Goal: Transaction & Acquisition: Book appointment/travel/reservation

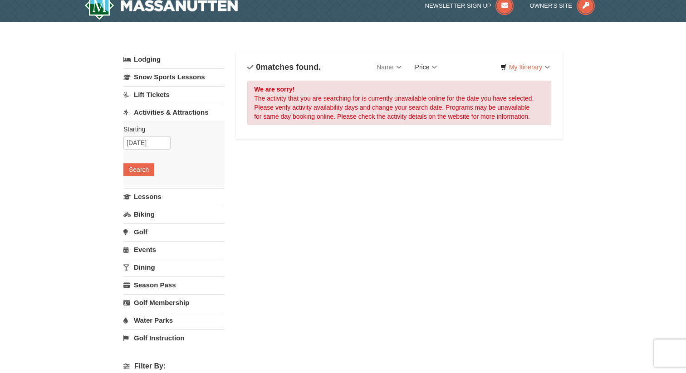
scroll to position [15, 0]
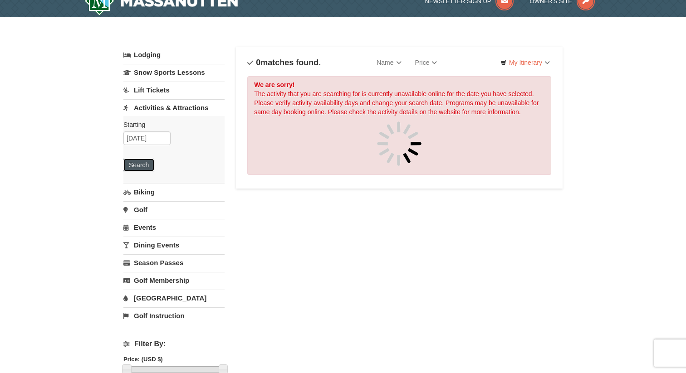
click at [152, 166] on button "Search" at bounding box center [138, 165] width 31 height 13
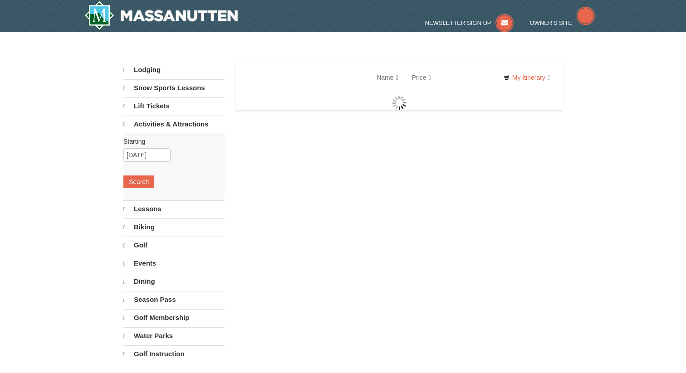
select select "10"
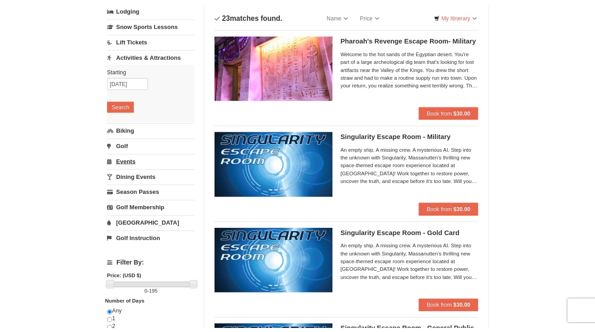
scroll to position [52, 0]
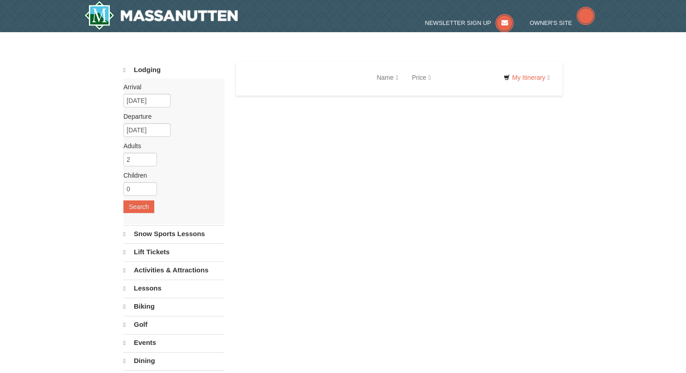
select select "10"
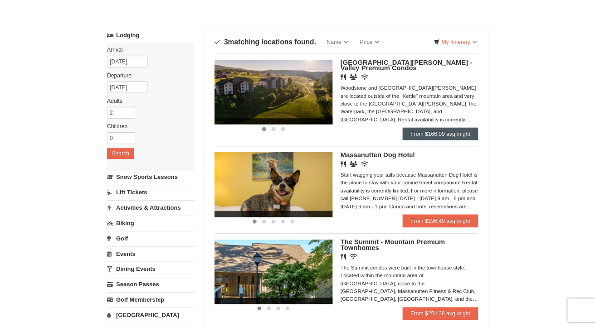
scroll to position [35, 0]
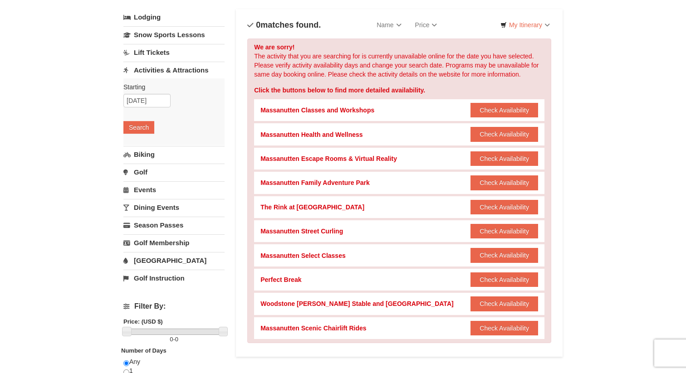
scroll to position [53, 0]
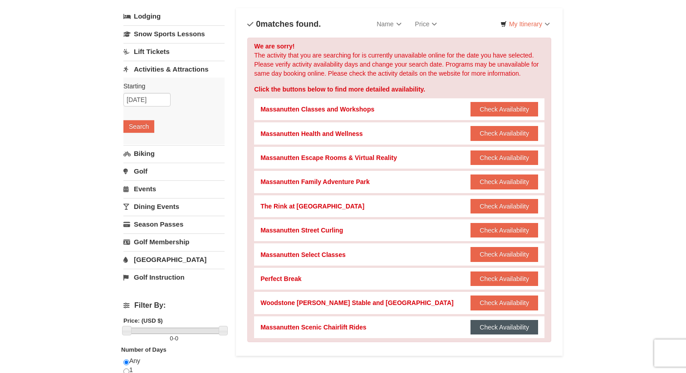
click at [496, 327] on button "Check Availability" at bounding box center [504, 327] width 68 height 15
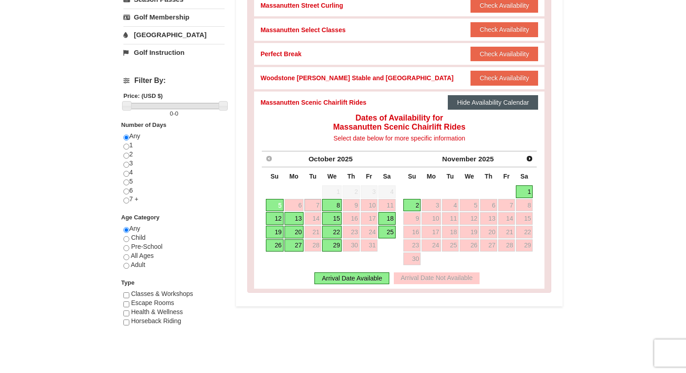
scroll to position [278, 0]
click at [278, 234] on link "19" at bounding box center [275, 232] width 18 height 13
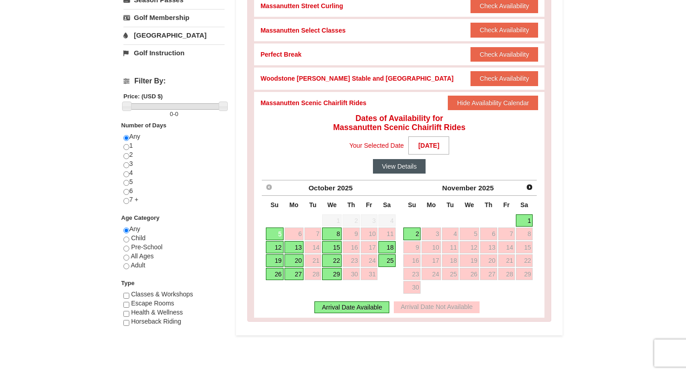
click at [389, 167] on button "View Details" at bounding box center [399, 166] width 53 height 15
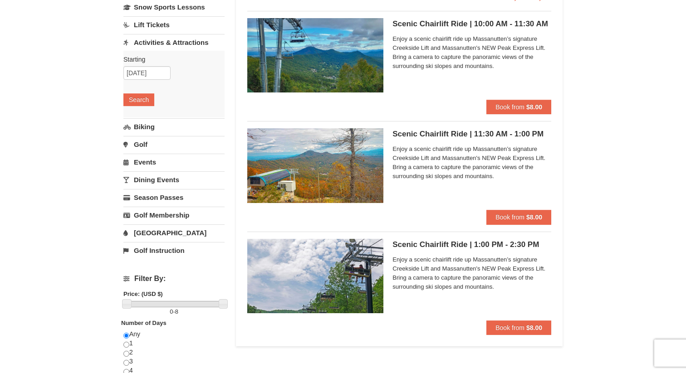
scroll to position [79, 0]
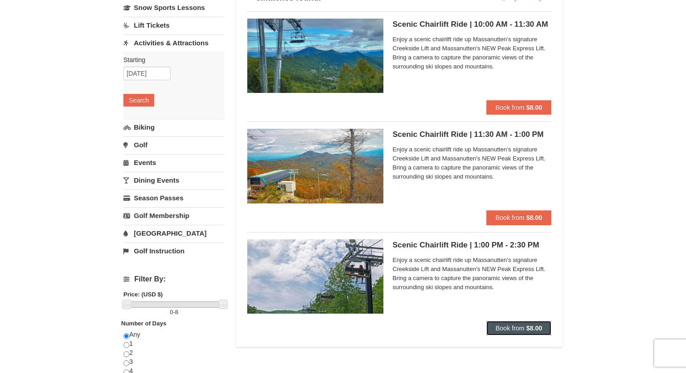
click at [514, 329] on span "Book from" at bounding box center [509, 328] width 29 height 7
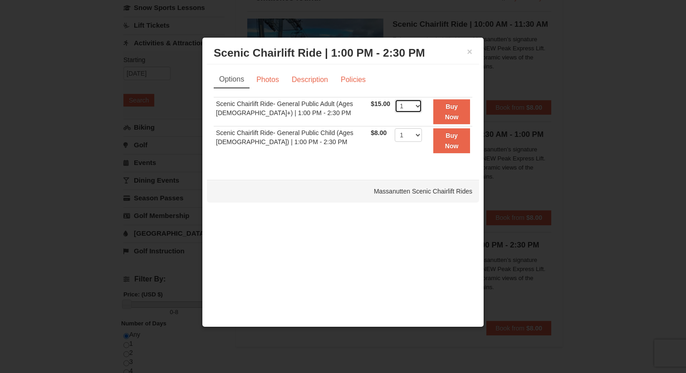
click at [415, 108] on select "1 2 3 4 5 6 7 8 9 10 11 12 13 14 15 16 17 18 19 20 21 22" at bounding box center [408, 106] width 27 height 14
select select "2"
click at [395, 99] on select "1 2 3 4 5 6 7 8 9 10 11 12 13 14 15 16 17 18 19 20 21 22" at bounding box center [408, 106] width 27 height 14
click at [445, 113] on strong "Buy Now" at bounding box center [452, 111] width 14 height 17
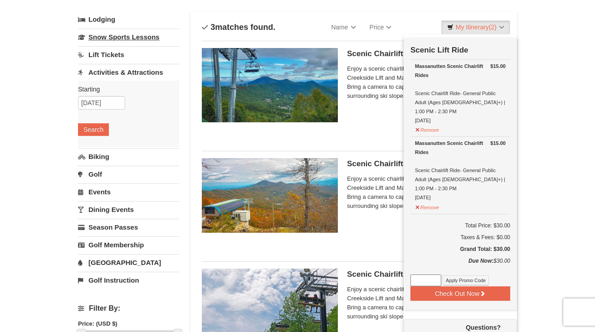
scroll to position [51, 0]
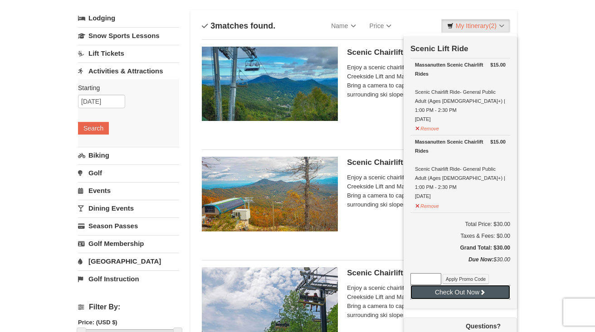
click at [472, 285] on button "Check Out Now" at bounding box center [460, 292] width 100 height 15
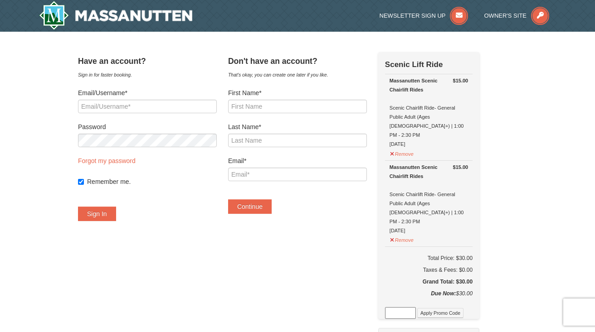
scroll to position [4, 0]
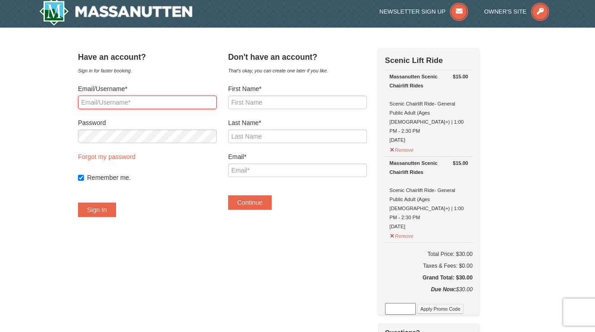
click at [190, 103] on input "Email/Username*" at bounding box center [147, 103] width 139 height 14
type input "olearybe@dukes.jmu.edu"
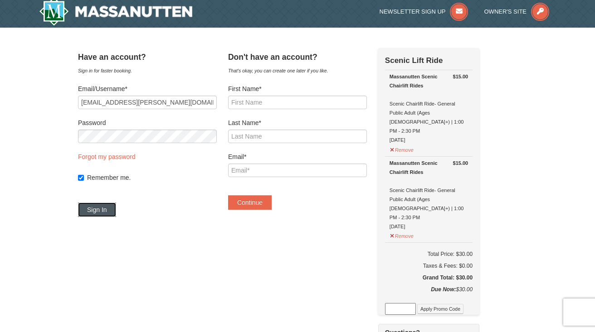
click at [102, 212] on button "Sign In" at bounding box center [97, 210] width 38 height 15
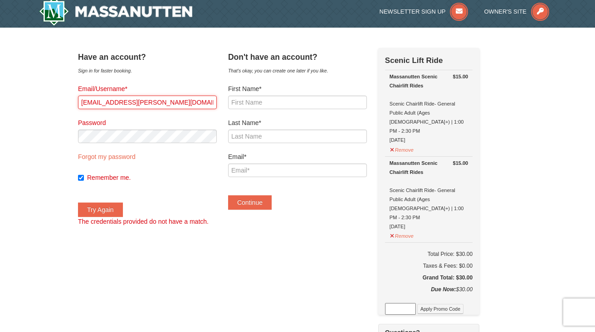
drag, startPoint x: 186, startPoint y: 107, endPoint x: 51, endPoint y: 79, distance: 137.6
click at [51, 79] on div "× Have an account? Sign in for faster booking. Email/Username* olearybe@dukes.j…" at bounding box center [297, 314] width 595 height 572
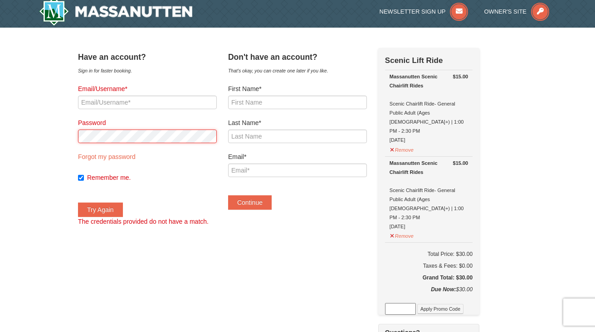
click at [73, 136] on div "× Have an account? Sign in for faster booking. Email/Username* Password Forgot …" at bounding box center [297, 314] width 457 height 554
click at [297, 111] on form "First Name* Last Name* Email* Continue" at bounding box center [297, 147] width 139 height 126
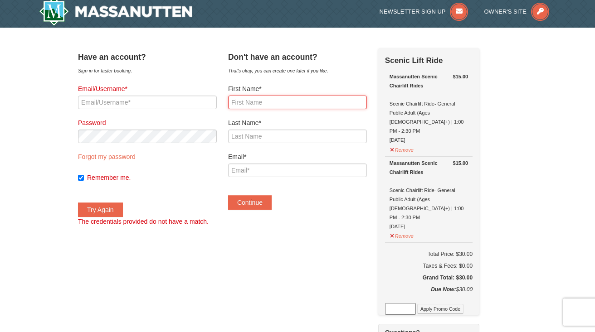
click at [297, 103] on input "First Name*" at bounding box center [297, 103] width 139 height 14
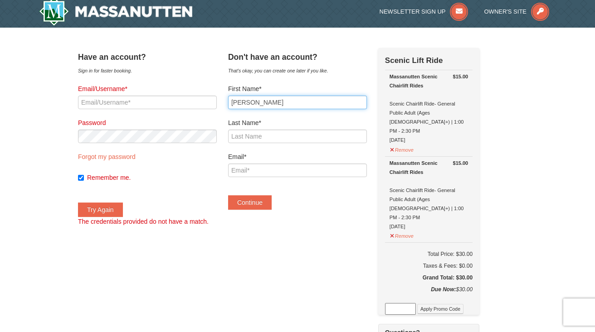
type input "Bridget"
click at [261, 129] on div "Last Name*" at bounding box center [297, 130] width 139 height 25
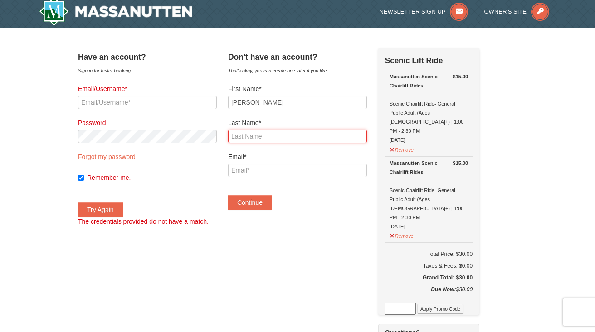
click at [261, 132] on input "Last Name*" at bounding box center [297, 137] width 139 height 14
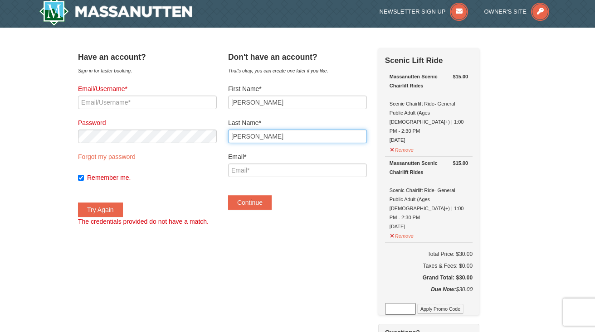
type input "O'Leary"
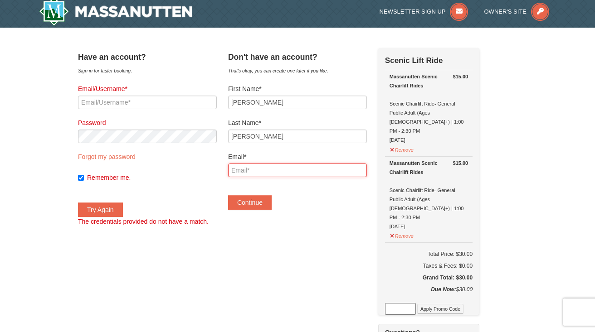
click at [255, 174] on input "Email*" at bounding box center [297, 171] width 139 height 14
type input "bridget.e.oleary10@gmail.com"
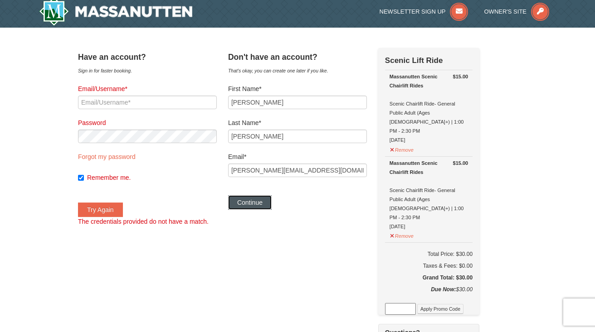
click at [272, 205] on button "Continue" at bounding box center [250, 202] width 44 height 15
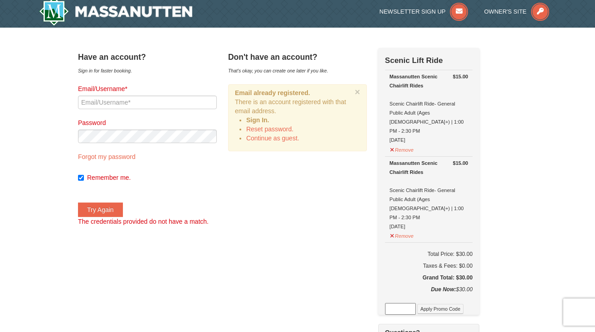
click at [133, 94] on div "Email/Username*" at bounding box center [147, 96] width 139 height 25
click at [141, 106] on input "Email/Username*" at bounding box center [147, 103] width 139 height 14
type input "o"
type input "bridget.e.oleary10@gmail.com"
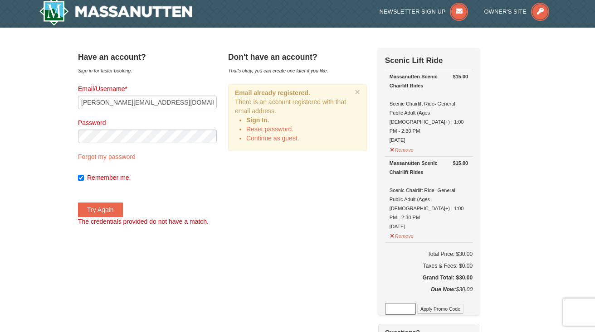
click at [152, 147] on form "Email/Username* bridget.e.oleary10@gmail.com Password Forgot my password Rememb…" at bounding box center [147, 155] width 139 height 142
click at [122, 205] on button "Try Again" at bounding box center [100, 210] width 45 height 15
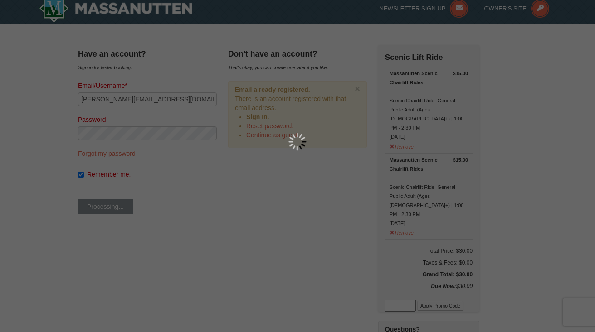
scroll to position [0, 0]
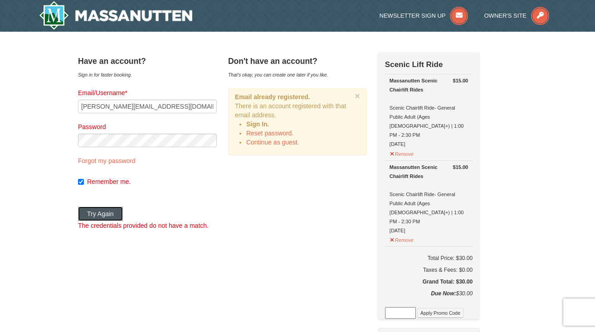
click at [119, 209] on button "Try Again" at bounding box center [100, 214] width 45 height 15
click at [111, 160] on link "Forgot my password" at bounding box center [107, 160] width 58 height 7
type input "bridget.e.oleary10@gmail.com"
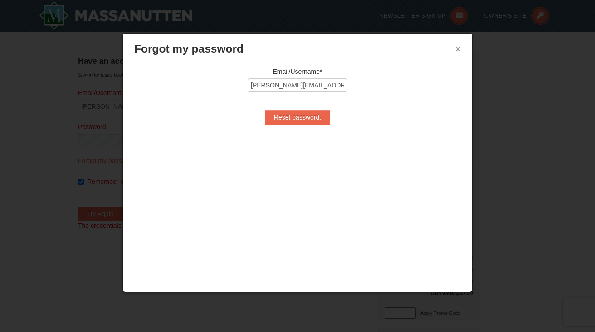
click at [460, 48] on button "×" at bounding box center [457, 48] width 5 height 9
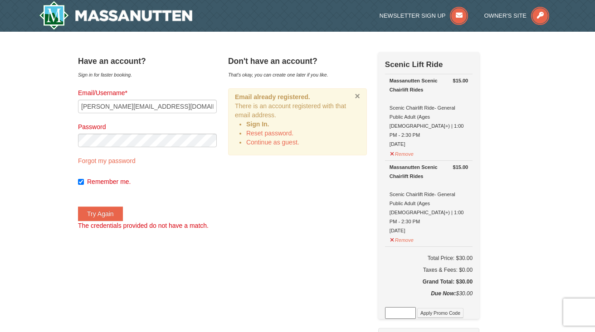
click at [360, 94] on button "×" at bounding box center [357, 96] width 5 height 9
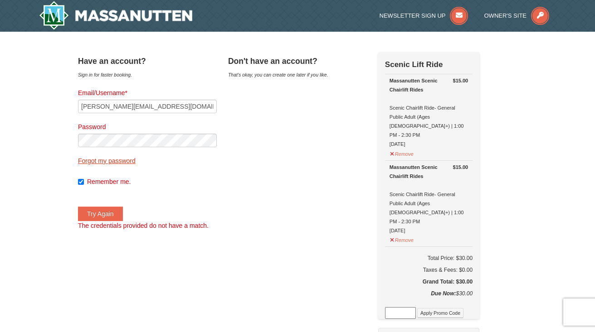
click at [119, 162] on link "Forgot my password" at bounding box center [107, 160] width 58 height 7
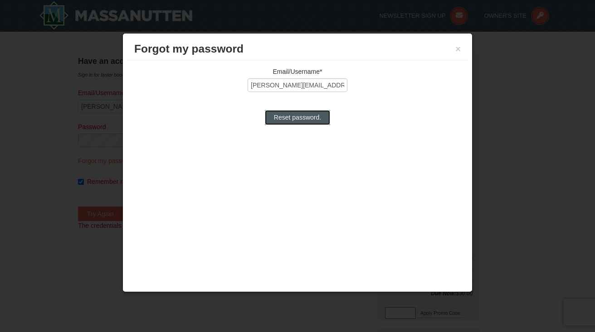
click at [278, 122] on input "Reset password." at bounding box center [297, 117] width 65 height 15
type input "Processing..."
type input "bridget.e.oleary10@gmail.com"
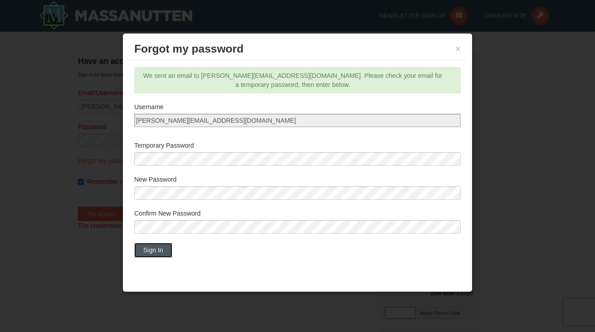
click at [156, 250] on button "Sign In" at bounding box center [153, 250] width 38 height 15
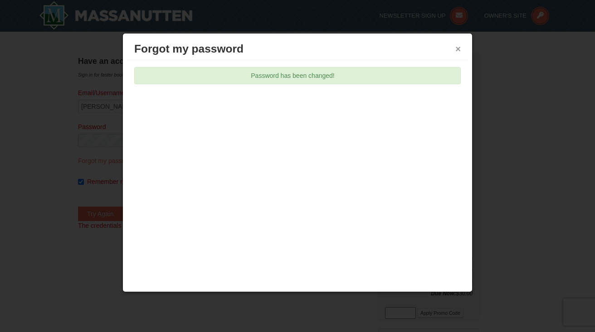
click at [457, 46] on button "×" at bounding box center [457, 48] width 5 height 9
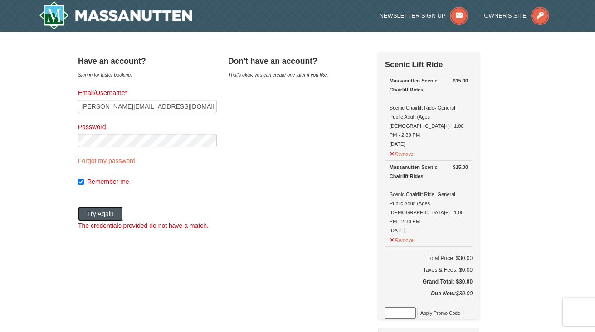
click at [112, 213] on button "Try Again" at bounding box center [100, 214] width 45 height 15
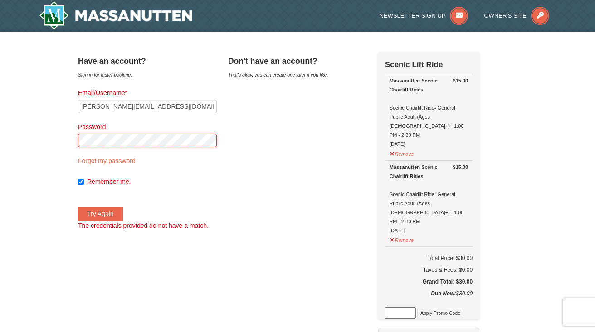
click at [96, 132] on div "Password" at bounding box center [147, 134] width 139 height 25
click at [78, 207] on button "Try Again" at bounding box center [100, 214] width 45 height 15
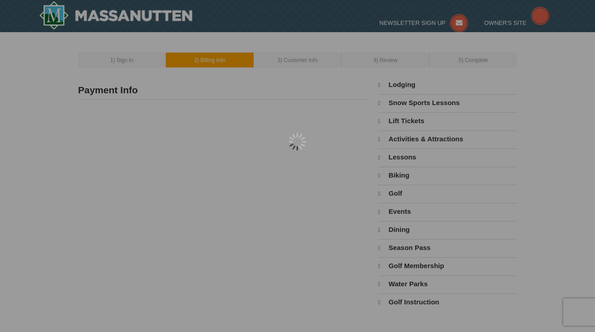
select select "10"
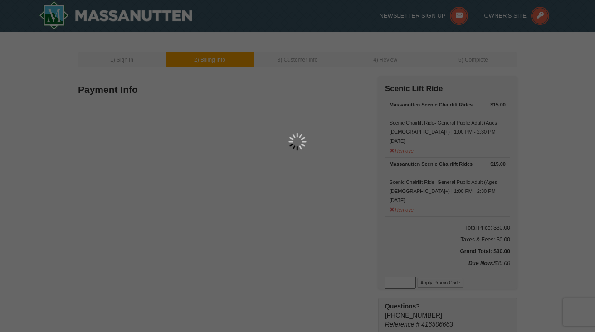
type input "12313 Duncanon Ct"
type input "Glen Allen"
type input "23059"
type input "804"
type input "929"
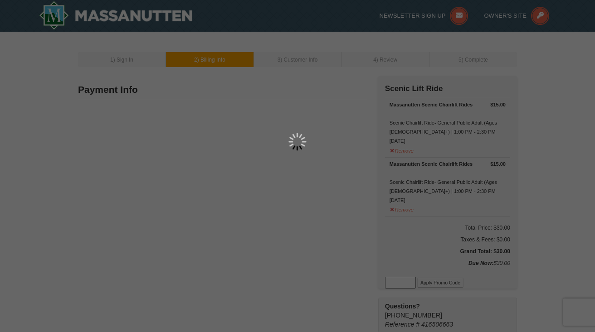
type input "3714"
type input "bridget.e.oleary10@gmail.com"
select select "VA"
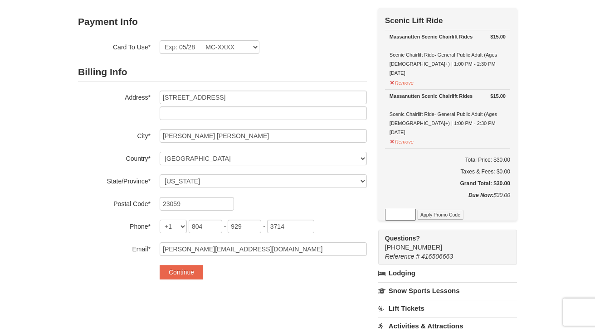
scroll to position [72, 0]
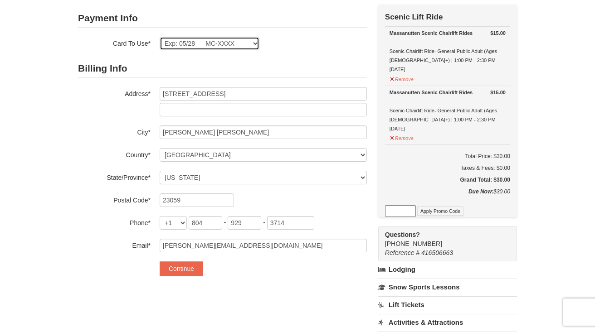
click at [252, 46] on select "Exp: 05/28 MC-XXXX New Card" at bounding box center [210, 44] width 100 height 14
click at [160, 37] on select "Exp: 05/28 MC-XXXX New Card" at bounding box center [210, 44] width 100 height 14
click at [252, 46] on select "Exp: 05/28 MC-XXXX New Card" at bounding box center [210, 44] width 100 height 14
select select
click at [160, 37] on select "Exp: 05/28 MC-XXXX New Card" at bounding box center [210, 44] width 100 height 14
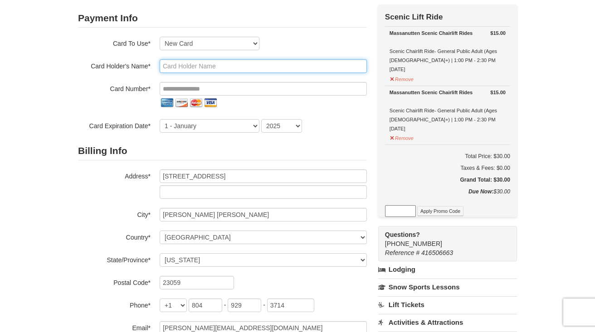
click at [243, 70] on input "text" at bounding box center [263, 66] width 207 height 14
type input "[PERSON_NAME]"
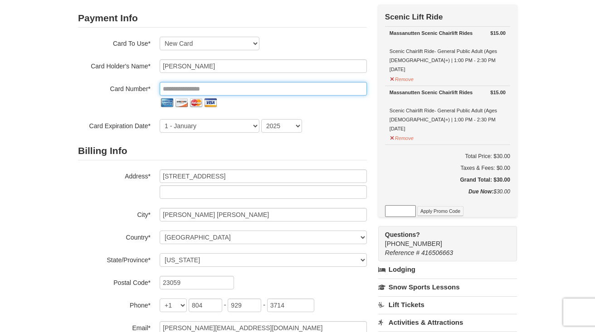
click at [253, 89] on input "tel" at bounding box center [263, 89] width 207 height 14
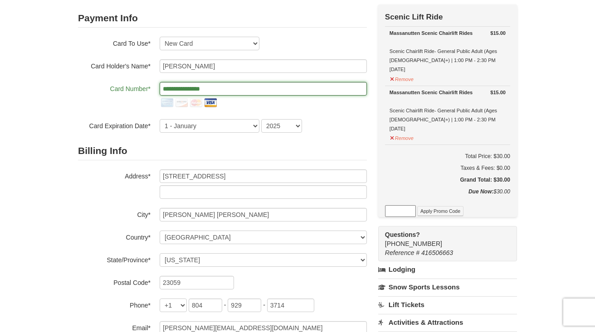
type input "**********"
click at [186, 139] on form "Payment Info Card To Use* Exp: 05/28 MC-XXXX New Card Are you sure you want to …" at bounding box center [222, 184] width 289 height 350
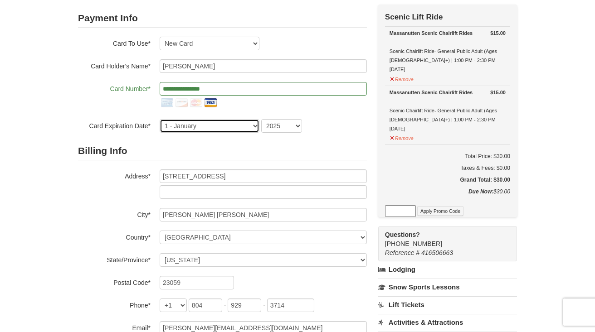
click at [201, 129] on select "1 - January 2 - February 3 - March 4 - April 5 - May 6 - June 7 - July 8 - Augu…" at bounding box center [210, 126] width 100 height 14
select select "6"
click at [160, 119] on select "1 - January 2 - February 3 - March 4 - April 5 - May 6 - June 7 - July 8 - Augu…" at bounding box center [210, 126] width 100 height 14
click at [286, 121] on select "2025 2026 2027 2028 2029 2030 2031 2032 2033 2034" at bounding box center [281, 126] width 41 height 14
select select "2028"
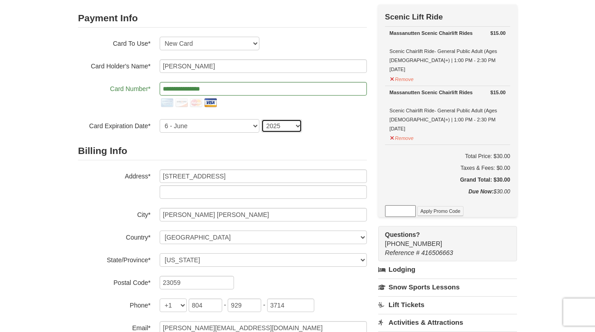
click at [261, 119] on select "2025 2026 2027 2028 2029 2030 2031 2032 2033 2034" at bounding box center [281, 126] width 41 height 14
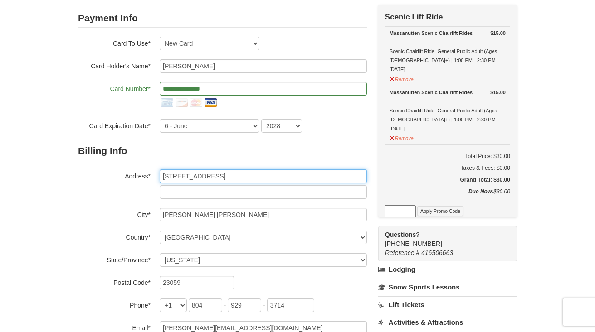
drag, startPoint x: 253, startPoint y: 179, endPoint x: 154, endPoint y: 170, distance: 99.3
click at [154, 170] on div "Address* 12313 Duncanon Ct" at bounding box center [222, 184] width 289 height 29
type input "4418 Wilcot Dr"
click at [196, 196] on input "text" at bounding box center [263, 193] width 207 height 14
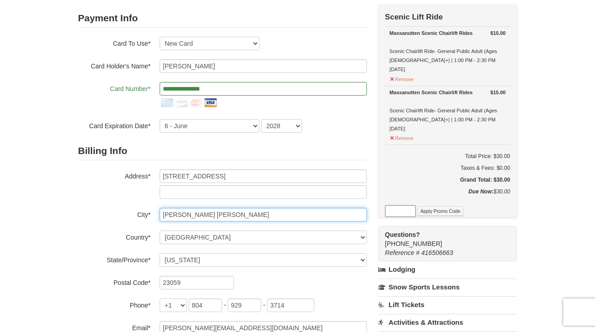
drag, startPoint x: 203, startPoint y: 217, endPoint x: 147, endPoint y: 214, distance: 55.4
click at [148, 214] on div "City* Glen Allen" at bounding box center [222, 215] width 289 height 14
type input "Midlothian"
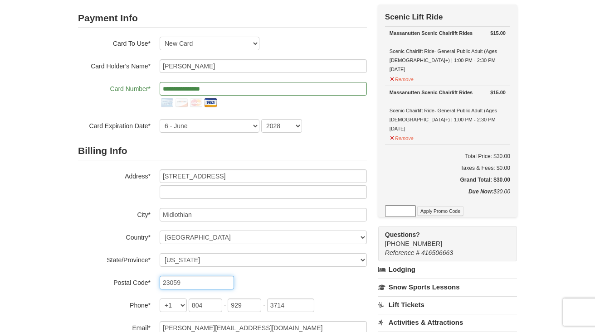
drag, startPoint x: 188, startPoint y: 286, endPoint x: 170, endPoint y: 282, distance: 18.1
click at [170, 282] on input "23059" at bounding box center [197, 283] width 74 height 14
type input "23113"
click at [263, 277] on div "23113" at bounding box center [263, 283] width 207 height 14
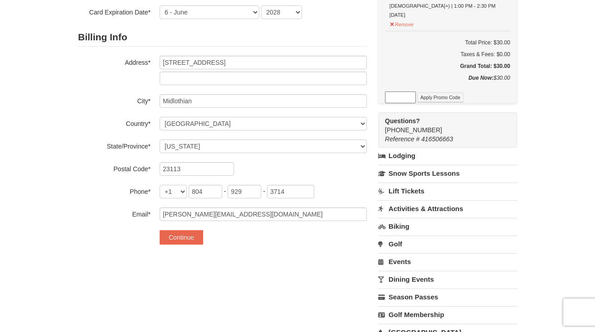
scroll to position [192, 0]
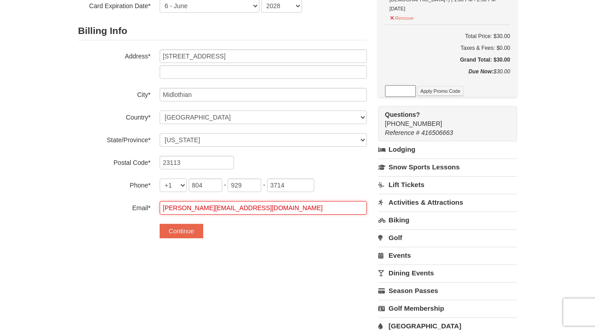
drag, startPoint x: 265, startPoint y: 209, endPoint x: 169, endPoint y: 208, distance: 96.6
click at [169, 208] on input "bridget.e.oleary10@gmail.com" at bounding box center [263, 208] width 207 height 14
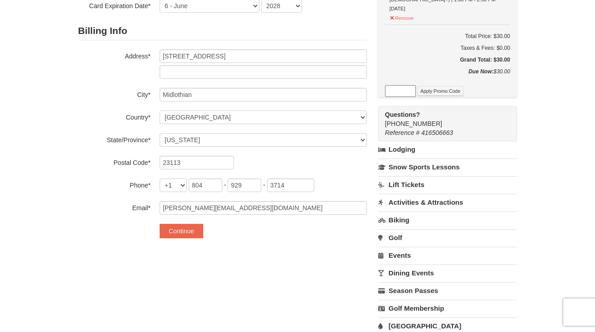
click at [161, 270] on div "Payment Info Card To Use* Exp: 05/28 MC-XXXX New Card Are you sure you want to …" at bounding box center [297, 122] width 439 height 477
drag, startPoint x: 296, startPoint y: 184, endPoint x: 269, endPoint y: 183, distance: 26.3
click at [269, 183] on input "3714" at bounding box center [290, 186] width 47 height 14
drag, startPoint x: 253, startPoint y: 186, endPoint x: 231, endPoint y: 185, distance: 21.3
click at [231, 185] on input "929" at bounding box center [245, 186] width 34 height 14
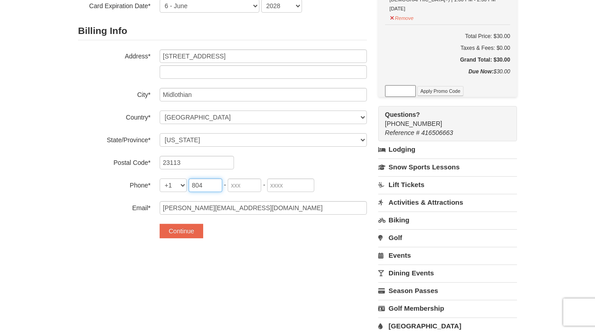
drag, startPoint x: 206, startPoint y: 185, endPoint x: 186, endPoint y: 185, distance: 20.9
click at [186, 185] on div "+1 +20 +212 +213 +216 +218 +220 +221 +222 +223 +224 +225 +226 +227 +228 +229 +2…" at bounding box center [263, 186] width 207 height 14
click at [236, 184] on input "tel" at bounding box center [245, 186] width 34 height 14
type input "516"
click at [279, 181] on input "tel" at bounding box center [290, 186] width 47 height 14
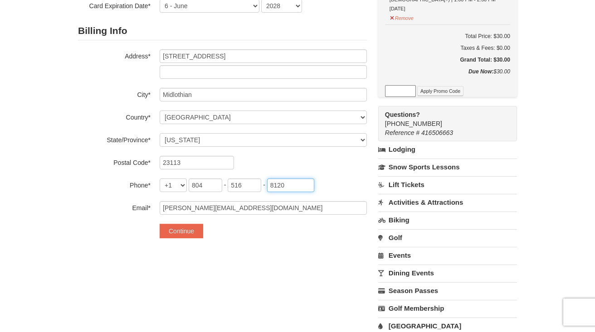
type input "8120"
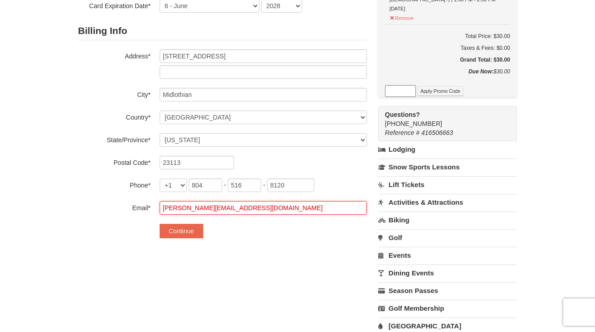
drag, startPoint x: 272, startPoint y: 205, endPoint x: 151, endPoint y: 209, distance: 121.6
click at [151, 209] on div "Email* bridget.e.oleary10@gmail.com" at bounding box center [222, 208] width 289 height 14
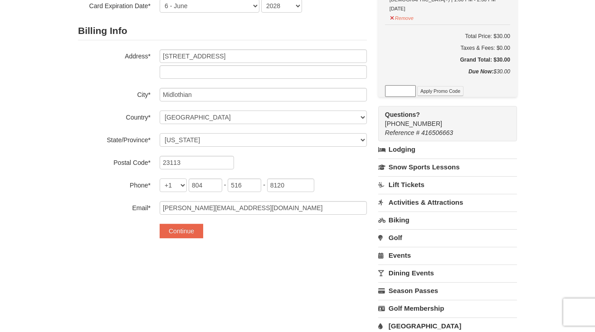
click at [156, 257] on div "Payment Info Card To Use* Exp: 05/28 MC-XXXX New Card Are you sure you want to …" at bounding box center [297, 122] width 439 height 477
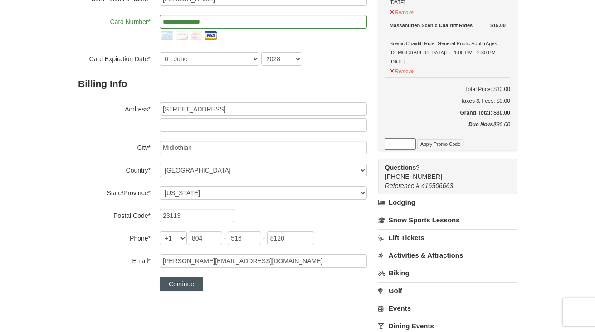
scroll to position [138, 0]
click at [184, 291] on button "Continue" at bounding box center [182, 285] width 44 height 15
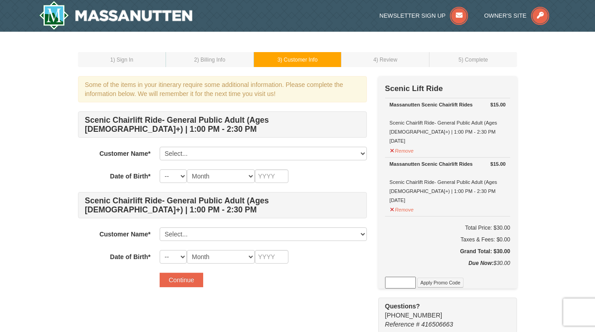
click at [290, 161] on div "Scenic Chairlift Ride- General Public Adult (Ages [DEMOGRAPHIC_DATA]+) | 1:00 P…" at bounding box center [222, 188] width 289 height 152
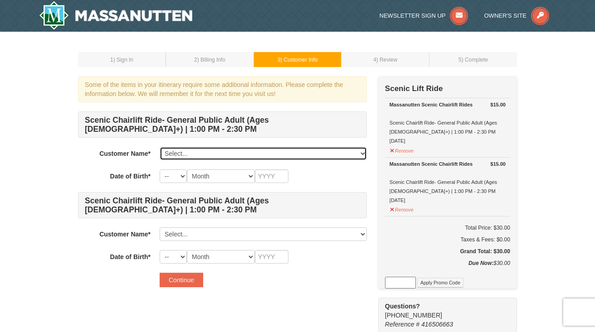
click at [289, 156] on select "Select... Bridget O’Leary Add New..." at bounding box center [263, 154] width 207 height 14
select select "27383356"
click at [160, 147] on select "Select... Bridget O’Leary Add New..." at bounding box center [263, 154] width 207 height 14
select select "10"
select select "08"
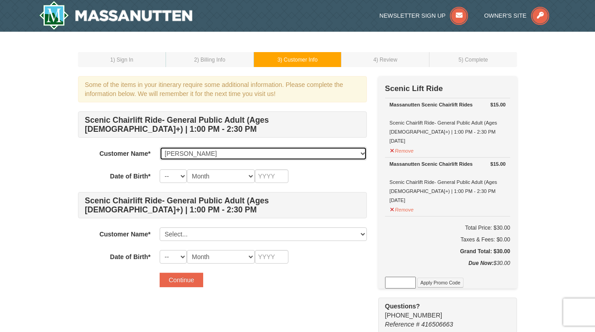
type input "2004"
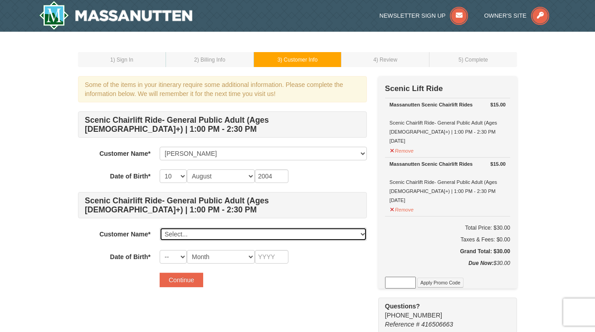
click at [239, 232] on select "Select... Bridget O’Leary Add New..." at bounding box center [263, 235] width 207 height 14
click select "Select... Bridget O’Leary Add New..." at bounding box center [263, 235] width 207 height 14
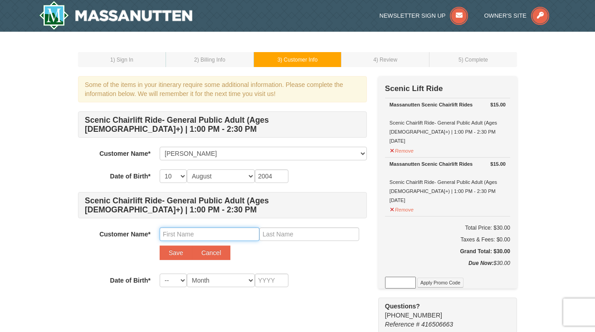
click at [214, 239] on input "text" at bounding box center [210, 235] width 100 height 14
type input "Andrew"
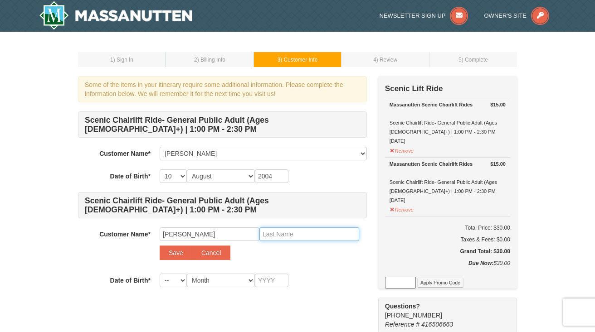
click at [312, 238] on input "text" at bounding box center [309, 235] width 100 height 14
type input "Swenson"
click at [340, 264] on div "Customer Name* Select... Bridget O’Leary Add New... Andrew Swenson Save Cancel" at bounding box center [222, 246] width 289 height 37
click at [183, 281] on select "-- 01 02 03 04 05 06 07 08 09 10 11 12 13 14 15 16 17 18 19 20 21 22 23 24 25 2…" at bounding box center [173, 281] width 27 height 14
select select "08"
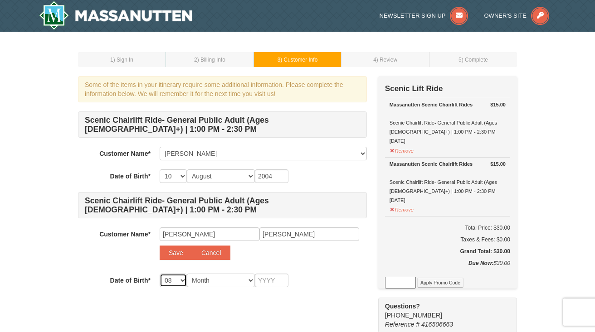
click at [160, 274] on select "-- 01 02 03 04 05 06 07 08 09 10 11 12 13 14 15 16 17 18 19 20 21 22 23 24 25 2…" at bounding box center [173, 281] width 27 height 14
click at [216, 278] on select "Month January February March April May June July August September October Novem…" at bounding box center [221, 281] width 68 height 14
select select "04"
click at [187, 274] on select "Month January February March April May June July August September October Novem…" at bounding box center [221, 281] width 68 height 14
click at [258, 282] on input "text" at bounding box center [272, 281] width 34 height 14
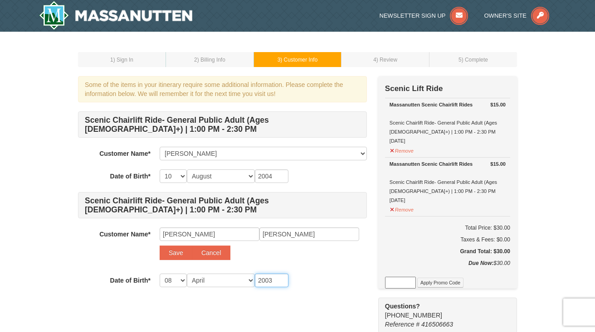
type input "2003"
click at [322, 289] on form "Scenic Chairlift Ride- General Public Adult (Ages 13+) | 1:00 PM - 2:30 PM Cust…" at bounding box center [222, 212] width 289 height 200
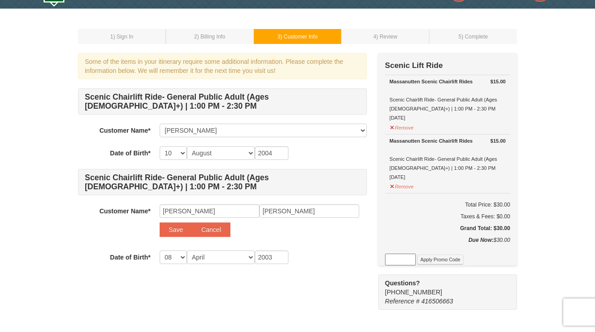
scroll to position [24, 0]
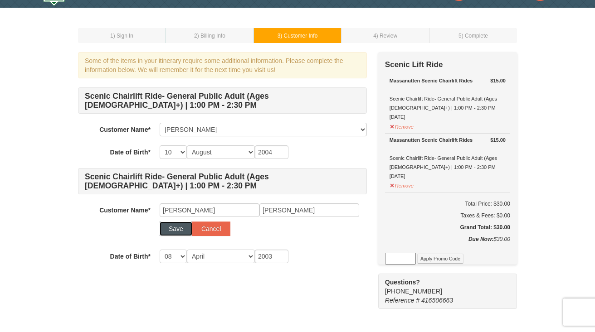
click at [168, 230] on button "Save" at bounding box center [176, 229] width 33 height 15
select select
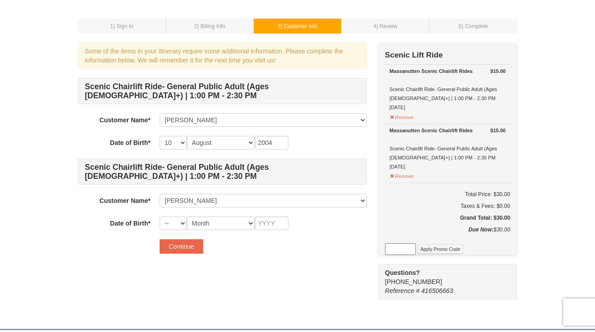
scroll to position [37, 0]
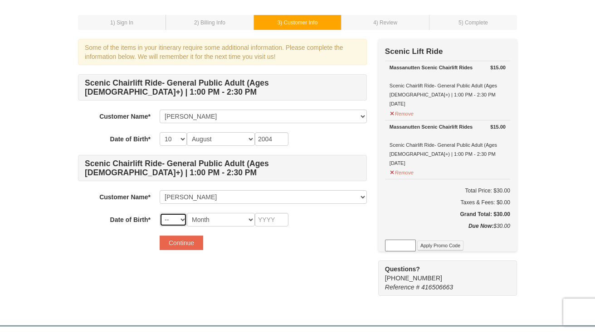
click at [184, 219] on select "-- 01 02 03 04 05 06 07 08 09 10 11 12 13 14 15 16 17 18 19 20 21 22 23 24 25 2…" at bounding box center [173, 220] width 27 height 14
select select "08"
click at [160, 213] on select "-- 01 02 03 04 05 06 07 08 09 10 11 12 13 14 15 16 17 18 19 20 21 22 23 24 25 2…" at bounding box center [173, 220] width 27 height 14
click at [225, 216] on select "Month January February March April May June July August September October Novem…" at bounding box center [221, 220] width 68 height 14
select select "04"
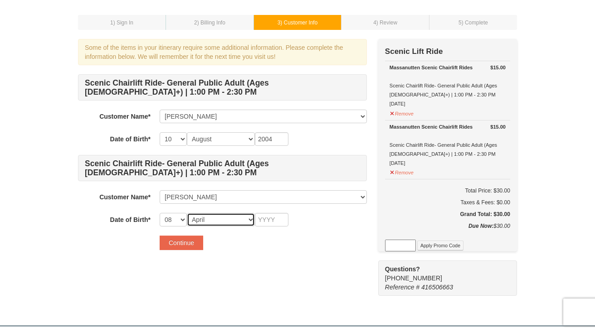
click at [187, 213] on select "Month January February March April May June July August September October Novem…" at bounding box center [221, 220] width 68 height 14
click at [273, 215] on input "text" at bounding box center [272, 220] width 34 height 14
type input "2003"
click at [359, 263] on div "Some of the items in your itinerary require some additional information. Please…" at bounding box center [297, 167] width 439 height 257
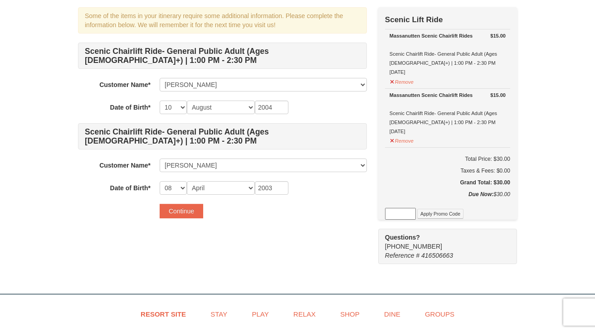
scroll to position [71, 0]
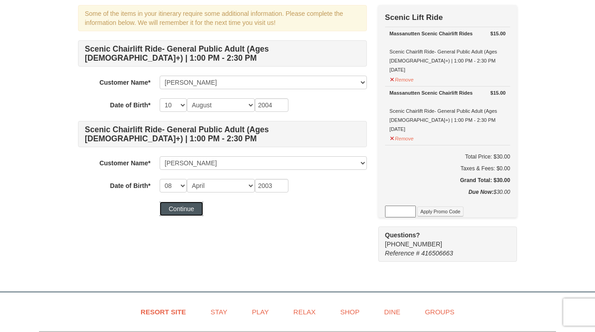
click at [193, 212] on button "Continue" at bounding box center [182, 209] width 44 height 15
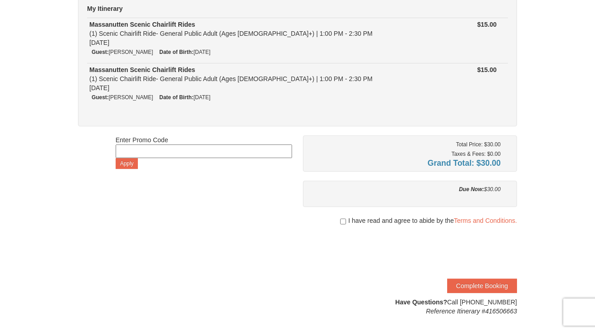
scroll to position [90, 0]
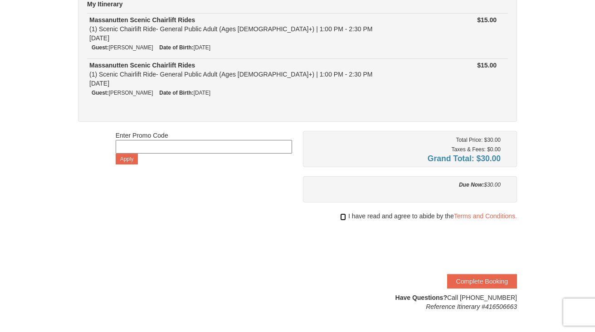
click at [341, 218] on input "checkbox" at bounding box center [343, 217] width 6 height 7
checkbox input "true"
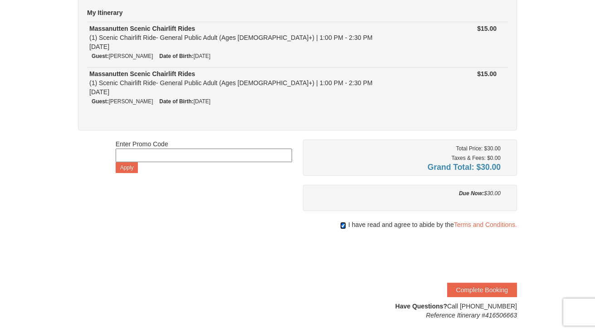
scroll to position [83, 0]
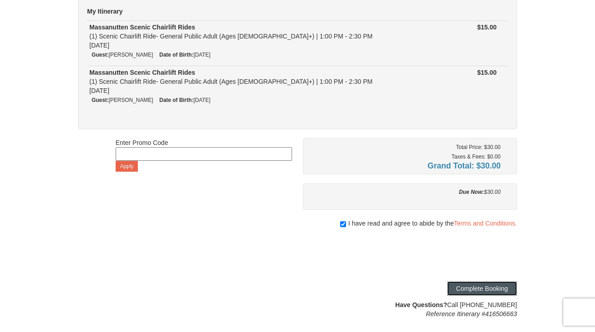
click at [472, 286] on button "Complete Booking" at bounding box center [482, 289] width 70 height 15
